Goal: Task Accomplishment & Management: Manage account settings

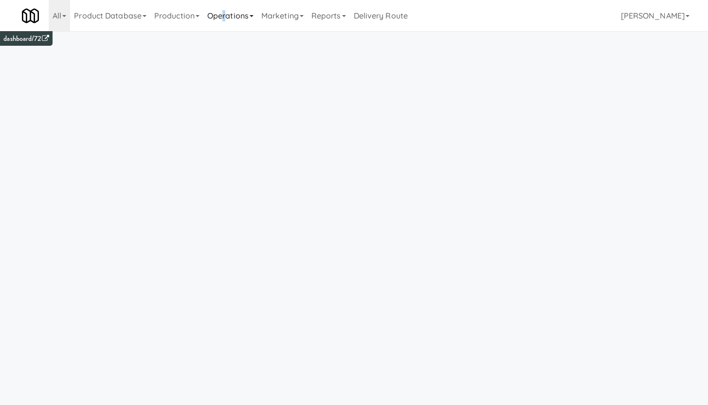
click at [228, 16] on link "Operations" at bounding box center [230, 15] width 54 height 31
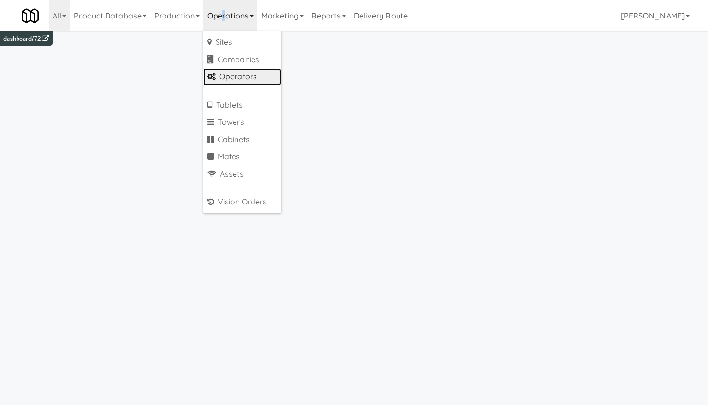
click at [235, 73] on link "Operators" at bounding box center [242, 77] width 78 height 18
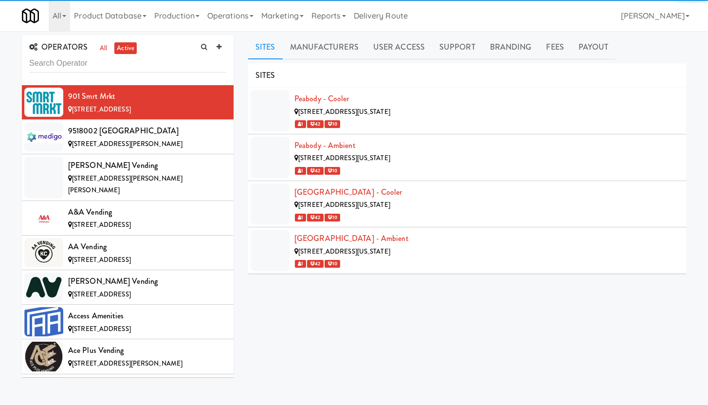
click at [92, 64] on input "text" at bounding box center [127, 63] width 197 height 18
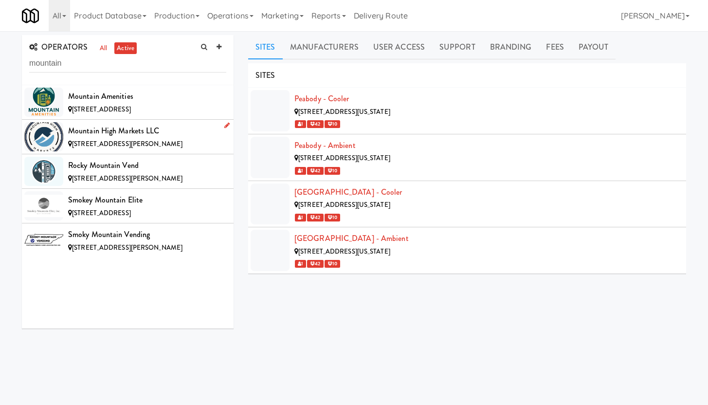
type input "mountain"
click at [125, 133] on div "Mountain High Markets LLC" at bounding box center [147, 131] width 158 height 15
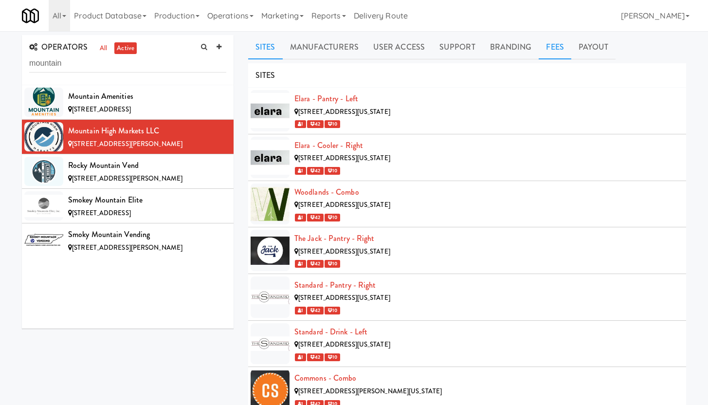
click at [550, 45] on link "Fees" at bounding box center [555, 47] width 32 height 24
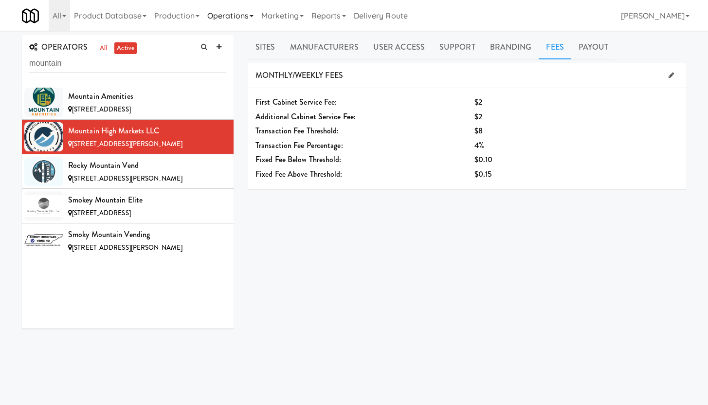
click at [229, 17] on link "Operations" at bounding box center [230, 15] width 54 height 31
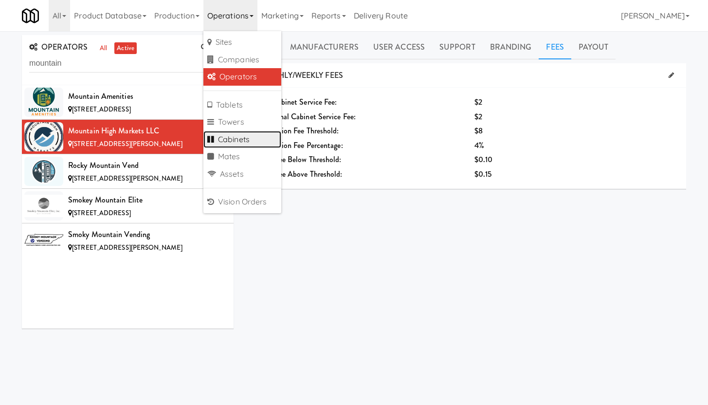
click at [246, 139] on link "Cabinets" at bounding box center [242, 140] width 78 height 18
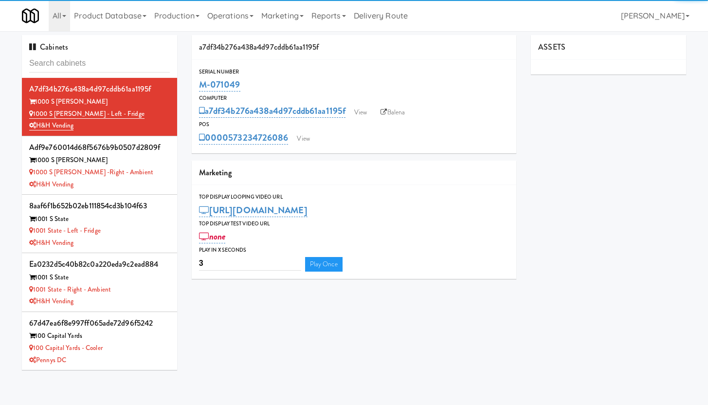
click at [57, 64] on input "text" at bounding box center [99, 63] width 141 height 18
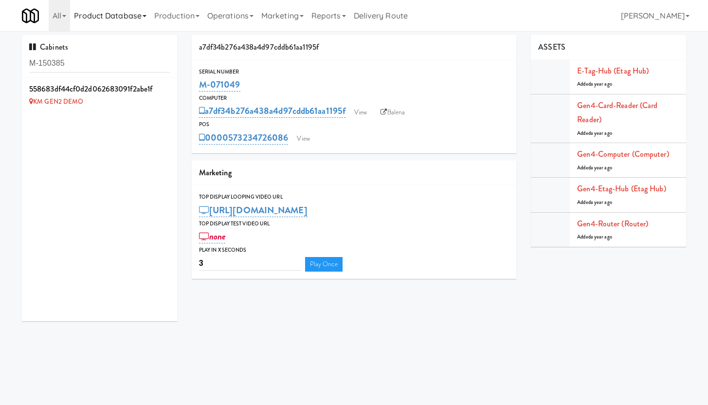
type input "M-150385"
click at [168, 81] on icon at bounding box center [170, 83] width 5 height 6
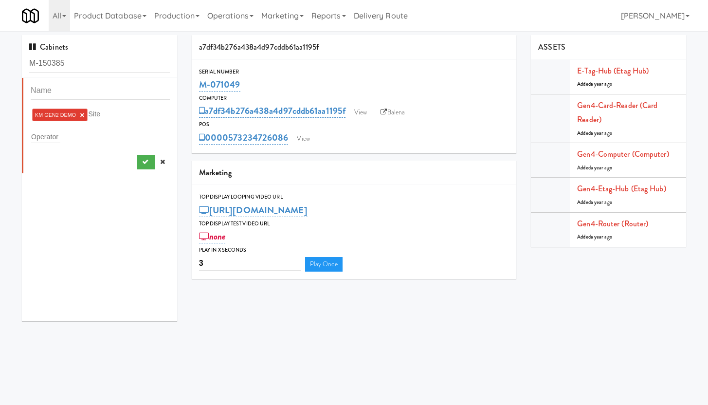
click at [83, 114] on link "×" at bounding box center [82, 115] width 4 height 8
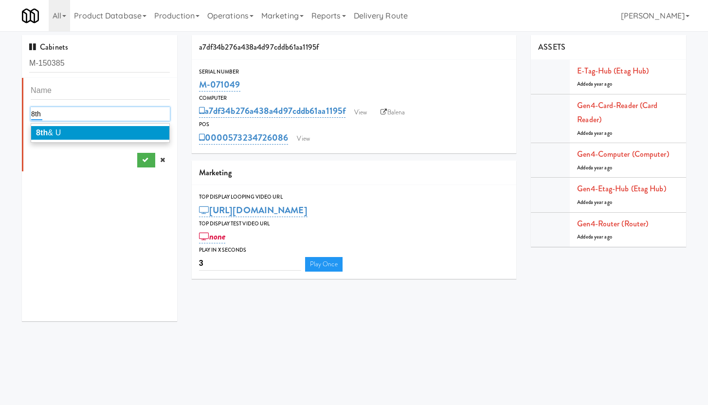
type input "8th"
click at [64, 131] on li "8th & U" at bounding box center [100, 133] width 138 height 14
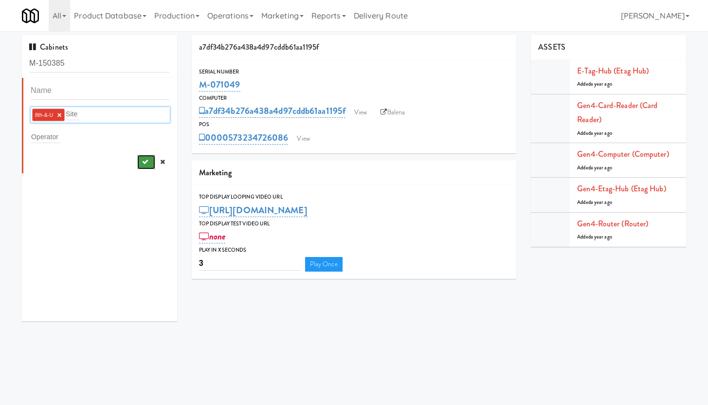
click at [142, 164] on button "submit" at bounding box center [146, 162] width 18 height 15
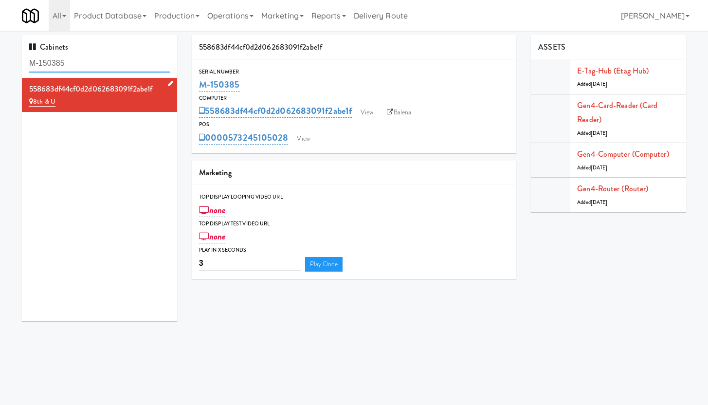
drag, startPoint x: 72, startPoint y: 62, endPoint x: 15, endPoint y: 61, distance: 57.9
click at [15, 61] on div "Cabinets M-150385 558683df44cf0d2d062683091f2abe1f 8th & U" at bounding box center [100, 181] width 170 height 293
paste input "442"
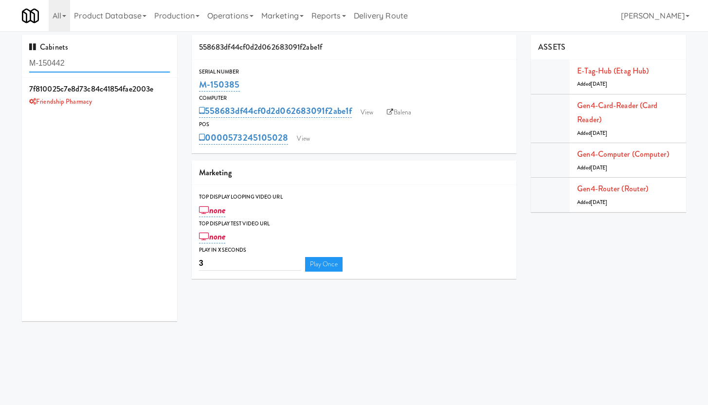
drag, startPoint x: 68, startPoint y: 64, endPoint x: 27, endPoint y: 64, distance: 41.4
click at [27, 64] on div "Cabinets M-150442" at bounding box center [99, 56] width 155 height 43
paste input "395"
type input "M-150395"
click at [168, 83] on icon at bounding box center [170, 83] width 5 height 6
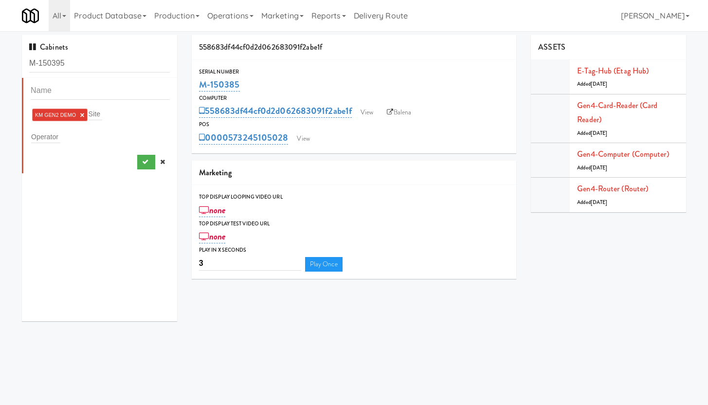
click at [82, 113] on link "×" at bounding box center [82, 115] width 4 height 8
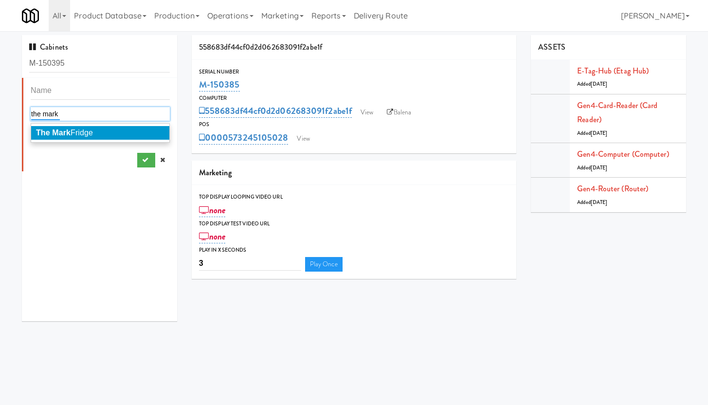
type input "the mark"
click at [104, 135] on li "The [PERSON_NAME]" at bounding box center [100, 133] width 138 height 14
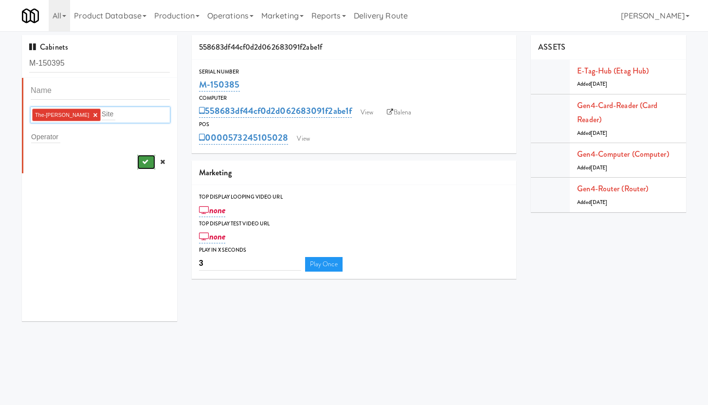
click at [142, 163] on icon "submit" at bounding box center [145, 162] width 6 height 6
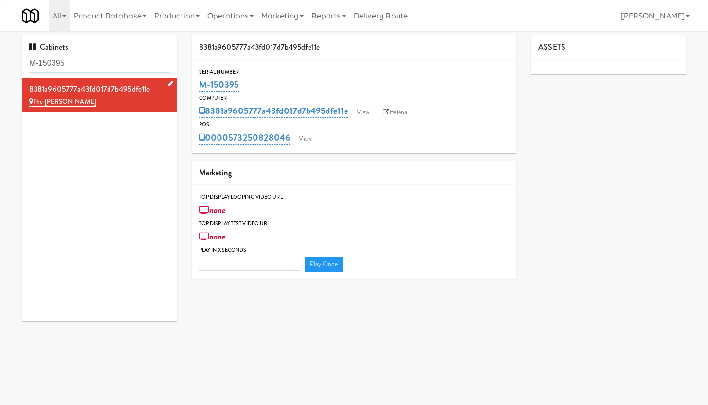
type input "3"
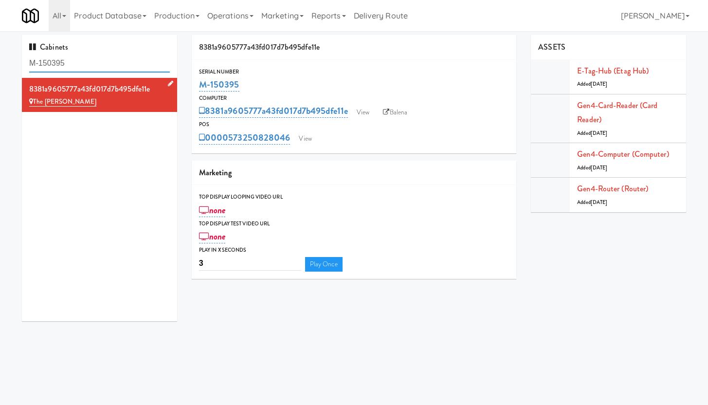
drag, startPoint x: 67, startPoint y: 65, endPoint x: 1, endPoint y: 56, distance: 66.3
click at [1, 56] on div "Cabinets M-150395 8381a9605777a43fd017d7b495dfe11e The Mark Fridge 8381a9605777…" at bounding box center [354, 181] width 708 height 293
paste input "442"
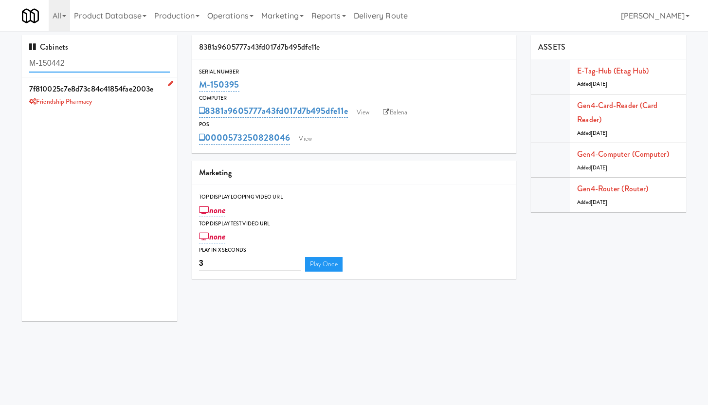
type input "M-150442"
click at [168, 82] on icon at bounding box center [170, 83] width 5 height 6
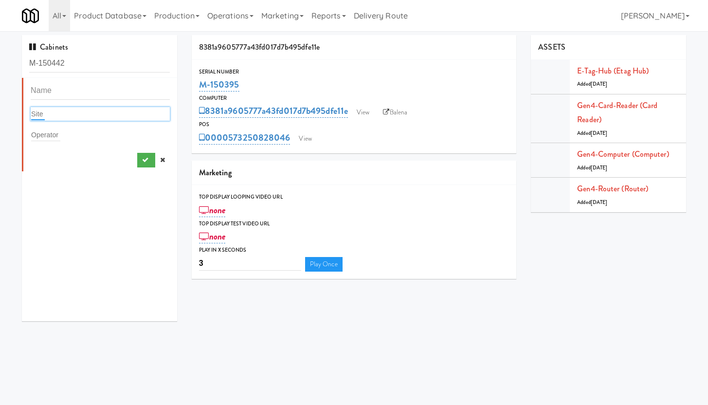
click at [39, 113] on input "text" at bounding box center [38, 114] width 14 height 13
type input "well"
click at [160, 161] on icon at bounding box center [162, 160] width 5 height 6
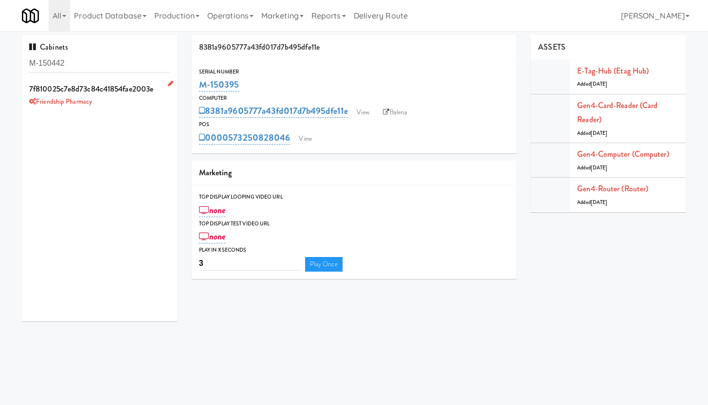
click at [168, 83] on icon at bounding box center [170, 83] width 5 height 6
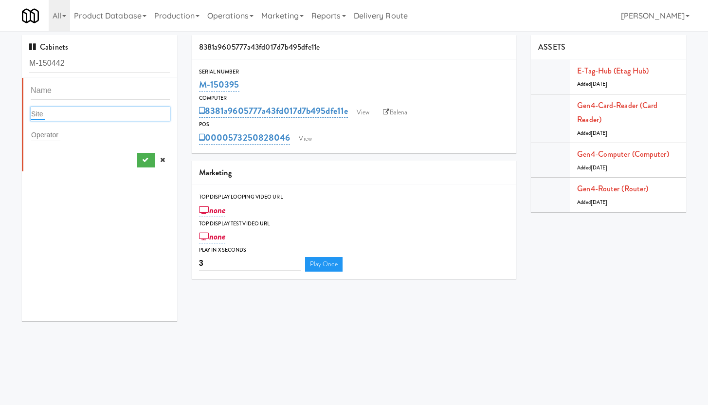
click at [38, 113] on input "text" at bounding box center [38, 114] width 14 height 13
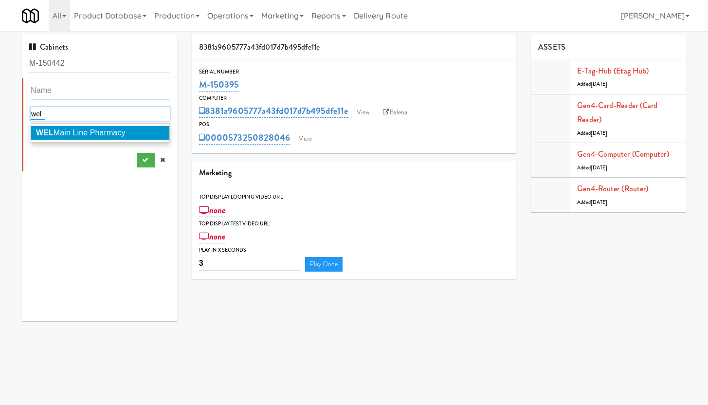
type input "wel"
click at [106, 135] on span "WEL Main Line Pharmacy" at bounding box center [81, 132] width 90 height 8
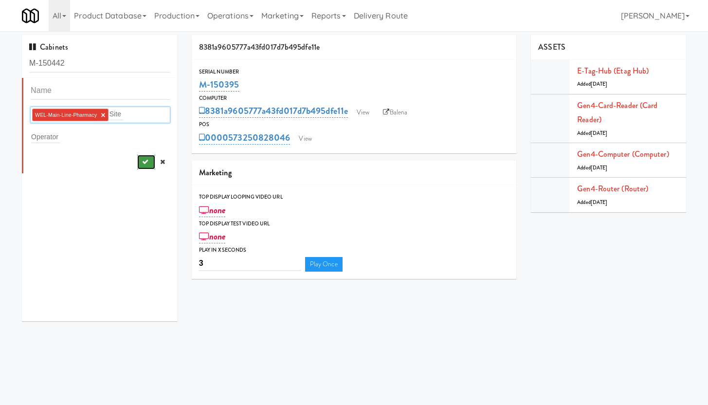
click at [142, 160] on icon "submit" at bounding box center [145, 162] width 6 height 6
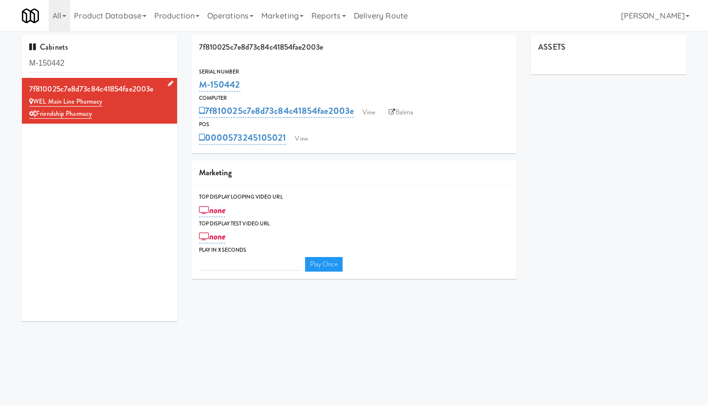
type input "3"
